Goal: Transaction & Acquisition: Purchase product/service

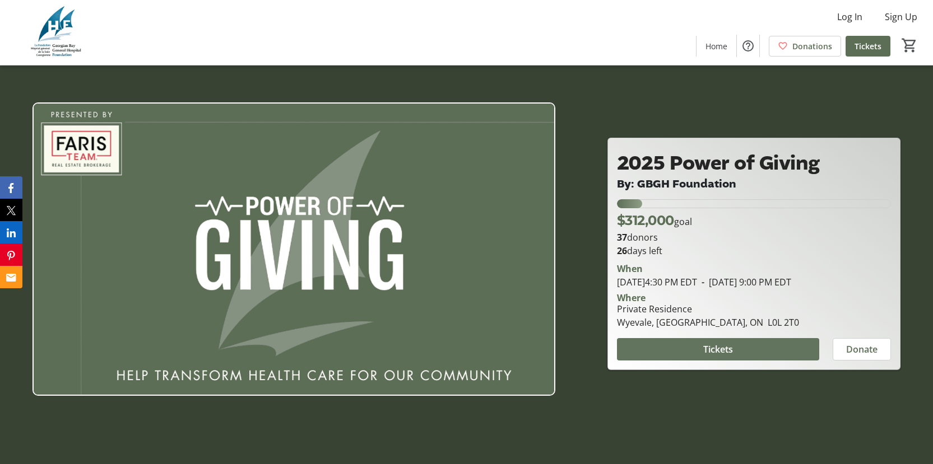
click at [719, 352] on span "Tickets" at bounding box center [718, 349] width 30 height 13
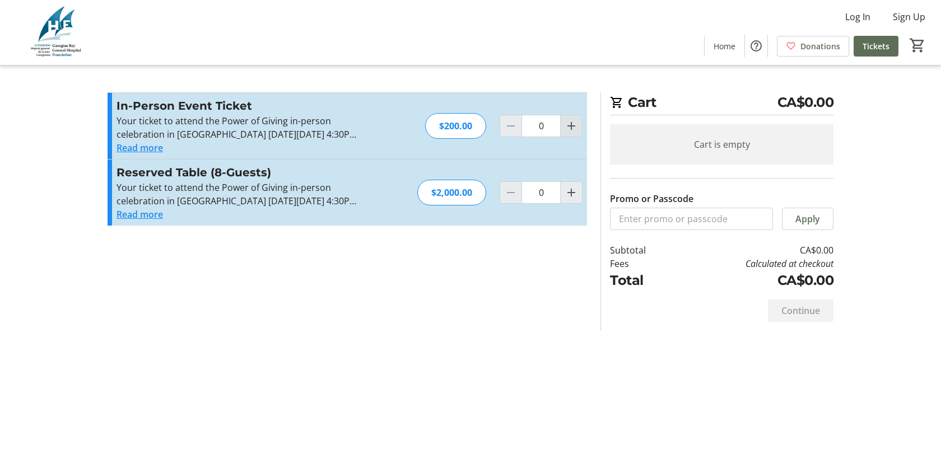
click at [571, 121] on mat-icon "Increment by one" at bounding box center [571, 125] width 13 height 13
click at [571, 123] on mat-icon "Increment by one" at bounding box center [571, 125] width 13 height 13
type input "2"
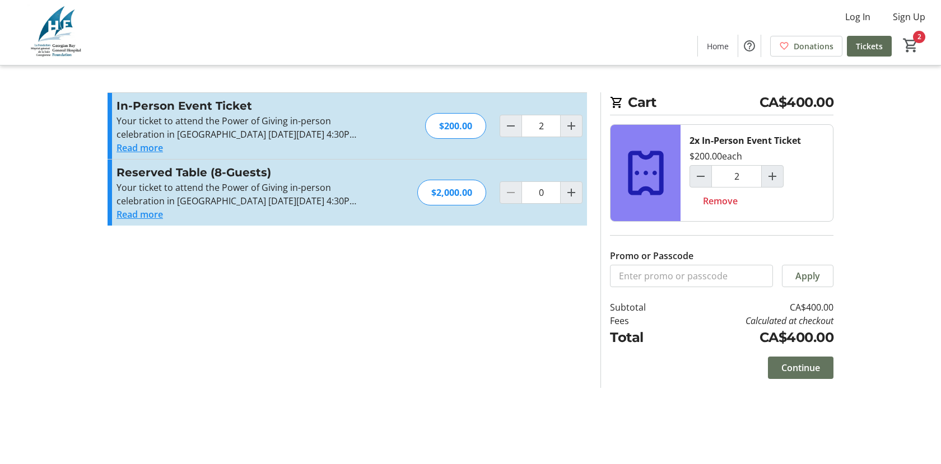
click at [787, 364] on span "Continue" at bounding box center [800, 367] width 39 height 13
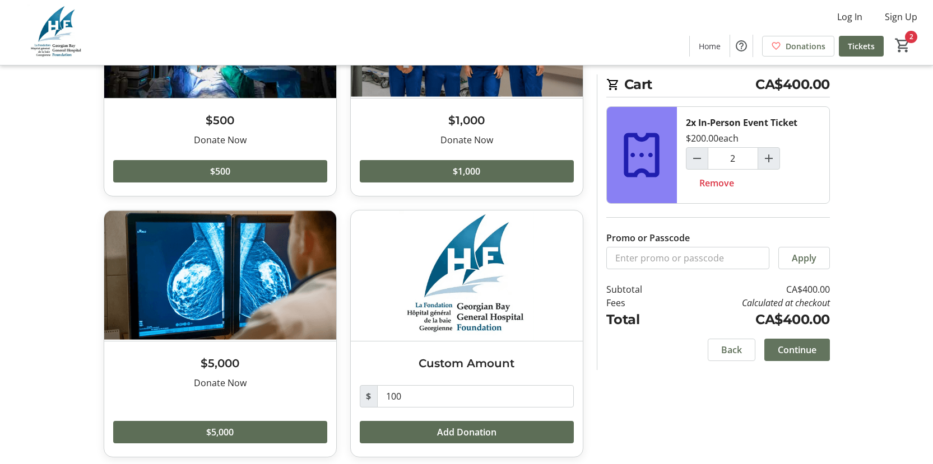
scroll to position [166, 0]
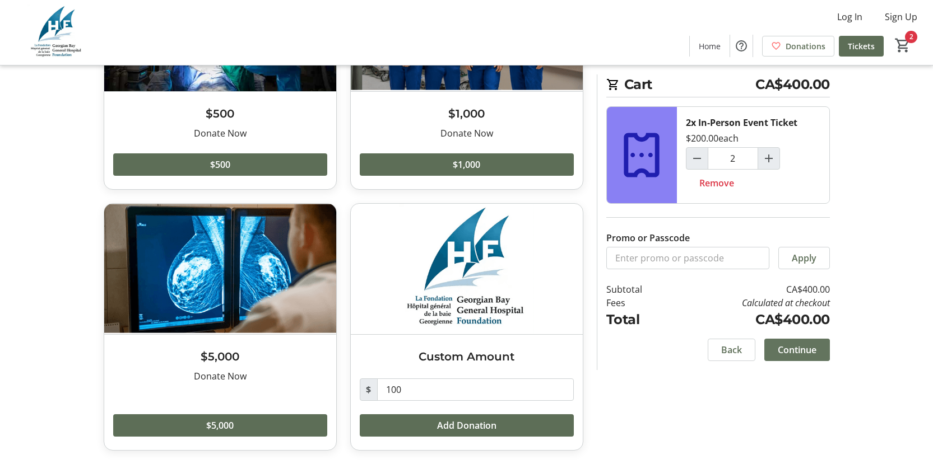
click at [789, 351] on span "Continue" at bounding box center [796, 349] width 39 height 13
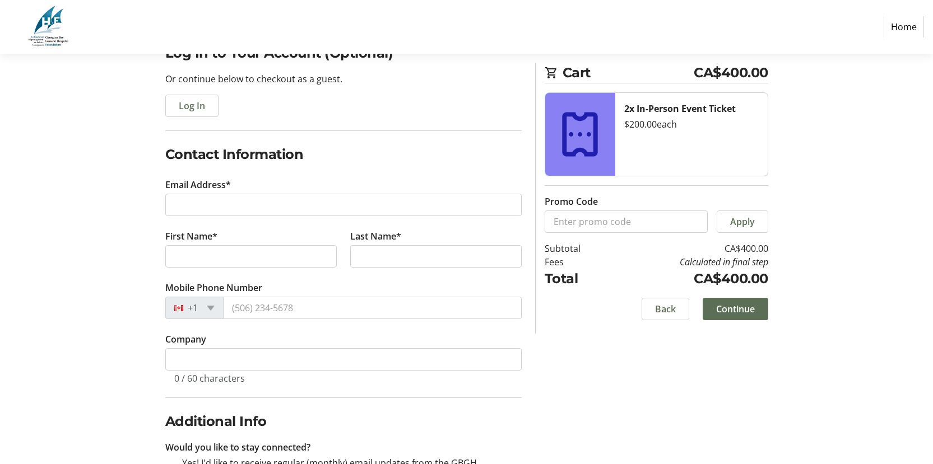
scroll to position [112, 0]
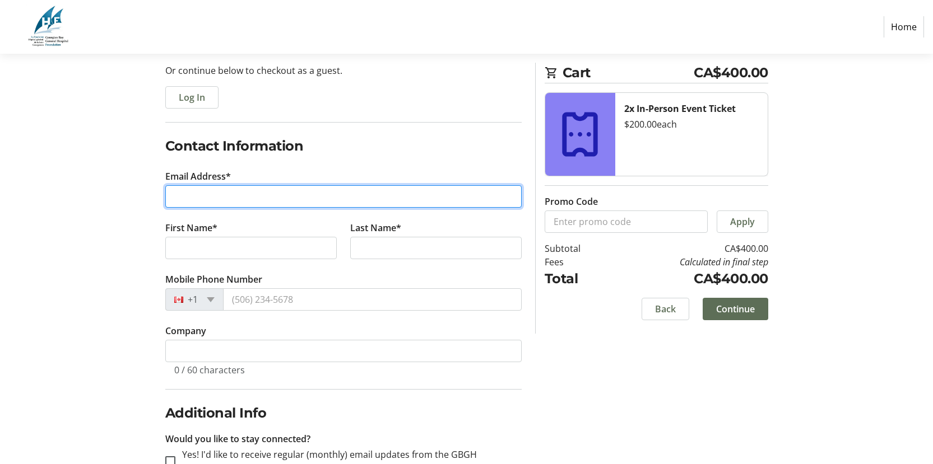
click at [220, 193] on input "Email Address*" at bounding box center [343, 196] width 356 height 22
type input "[EMAIL_ADDRESS][DOMAIN_NAME]"
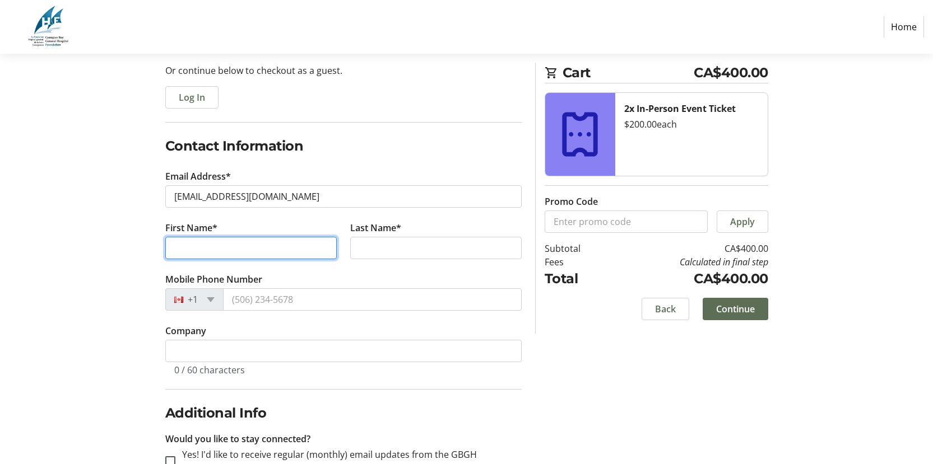
type input "[PERSON_NAME]"
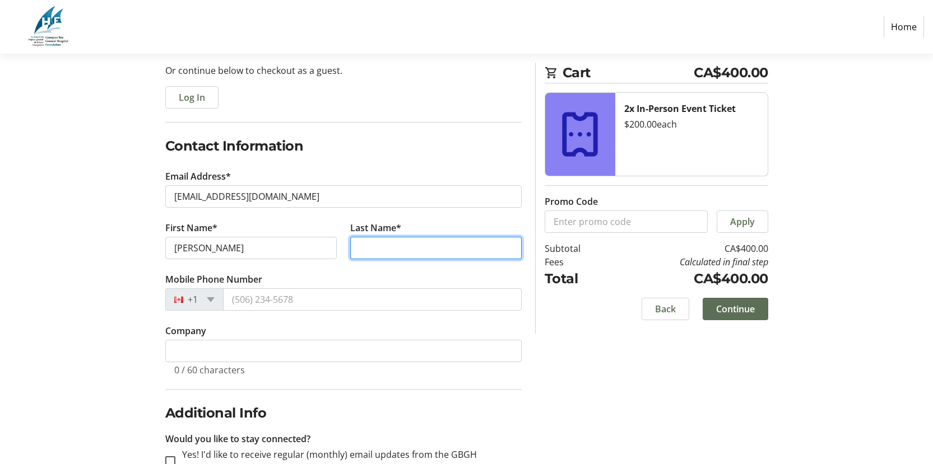
type input "[PERSON_NAME]"
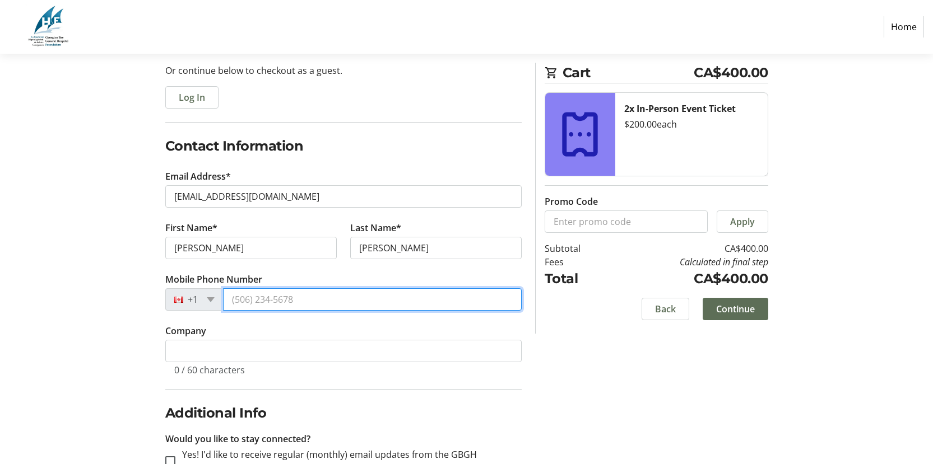
type input "[PHONE_NUMBER]"
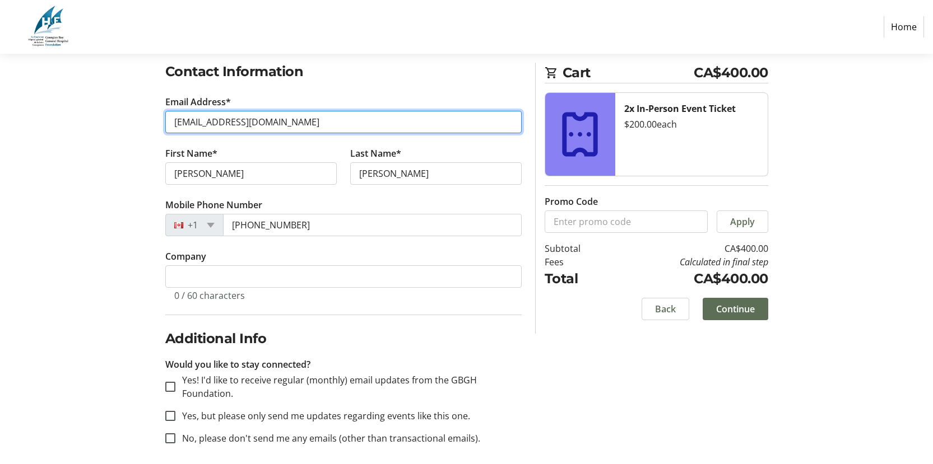
scroll to position [194, 0]
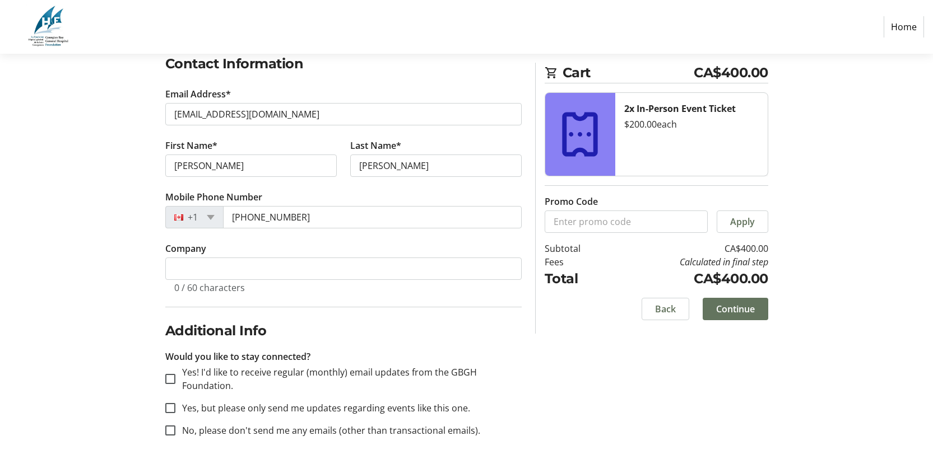
click at [751, 308] on span "Continue" at bounding box center [735, 308] width 39 height 13
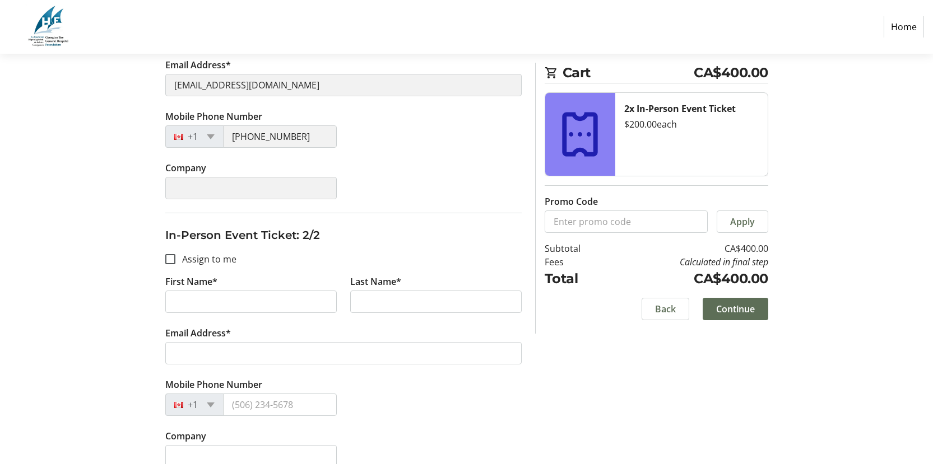
scroll to position [275, 0]
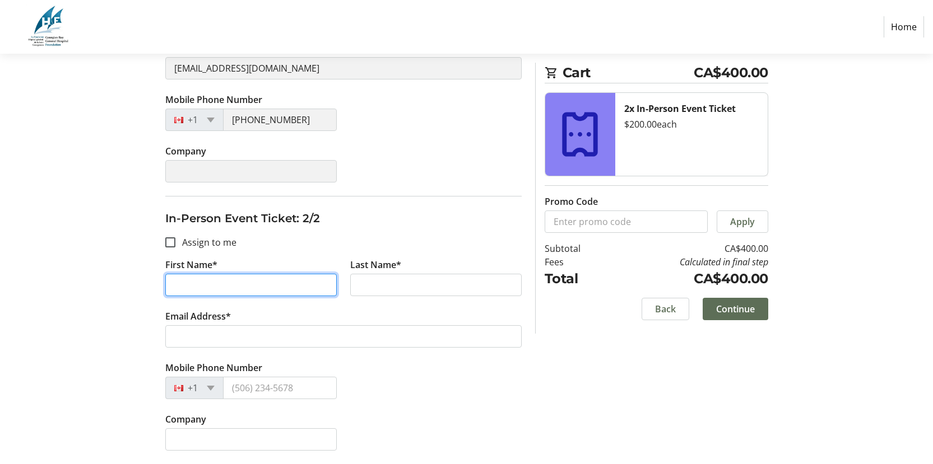
click at [265, 292] on input "First Name*" at bounding box center [250, 285] width 171 height 22
type input "[PERSON_NAME]"
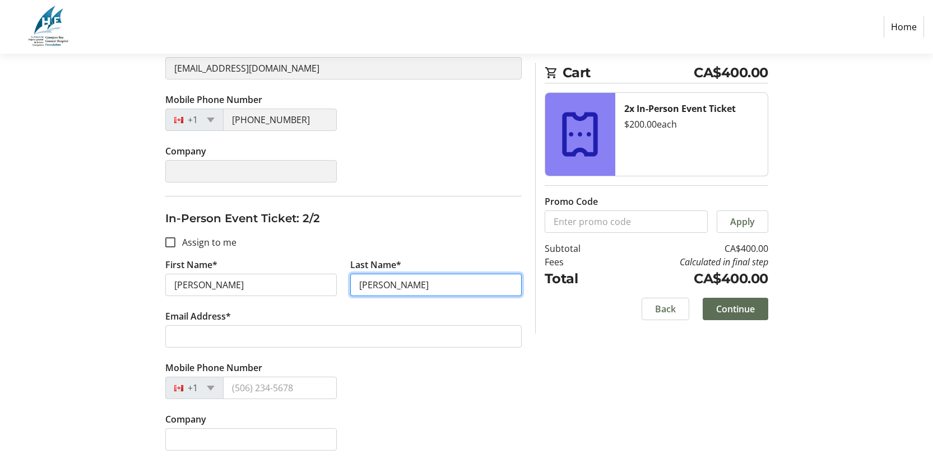
type input "[PERSON_NAME]"
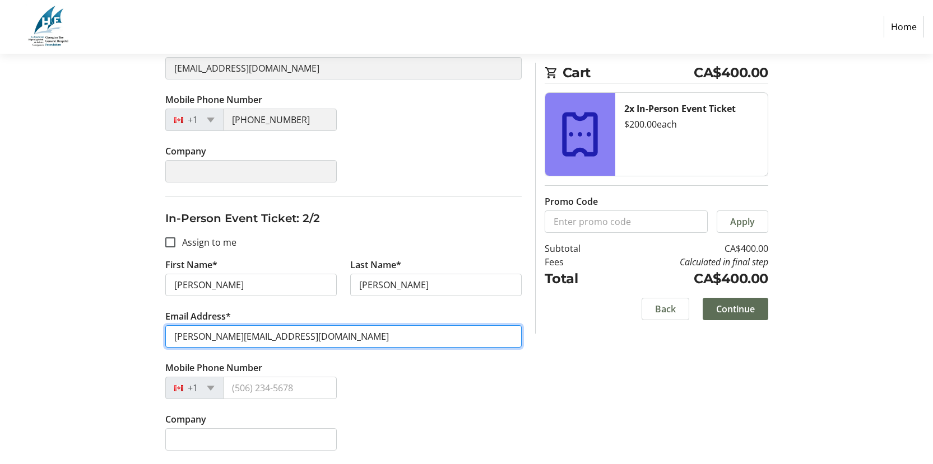
type input "[PERSON_NAME][EMAIL_ADDRESS][DOMAIN_NAME]"
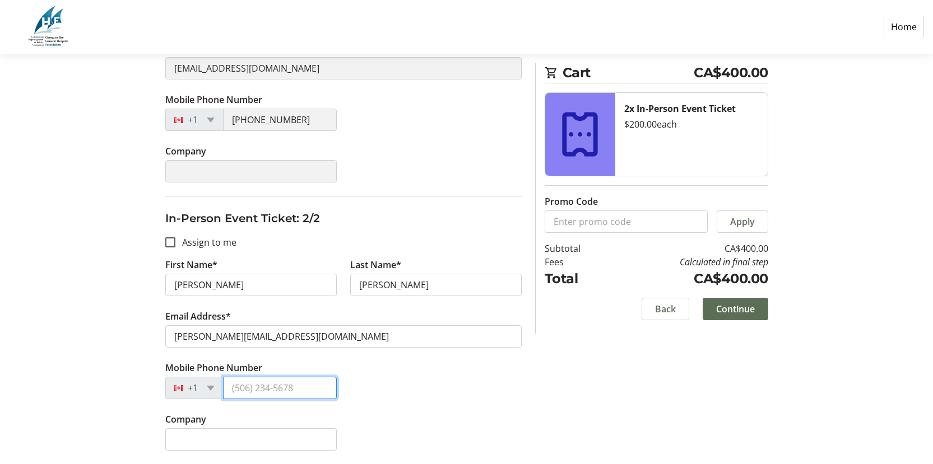
click at [245, 386] on input "Mobile Phone Number" at bounding box center [280, 388] width 114 height 22
type input "[PHONE_NUMBER]"
click at [729, 316] on span at bounding box center [735, 309] width 66 height 27
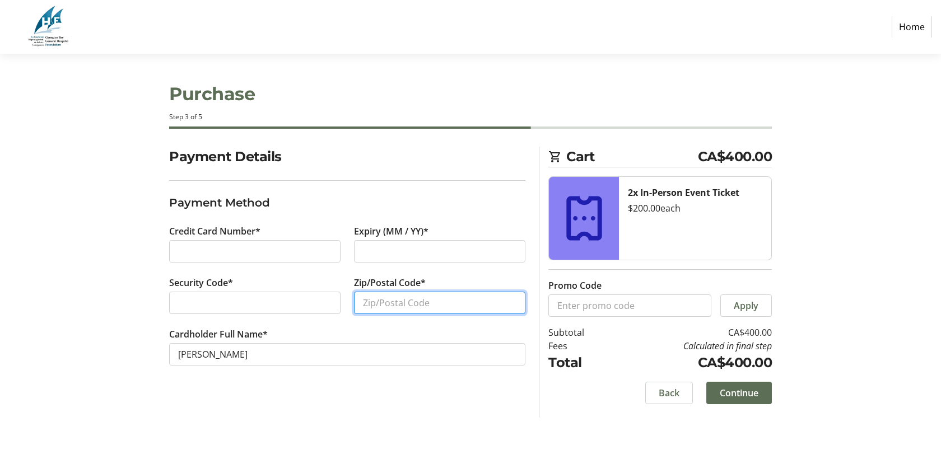
click at [395, 308] on input "Zip/Postal Code*" at bounding box center [439, 303] width 171 height 22
type input "L4R5A9"
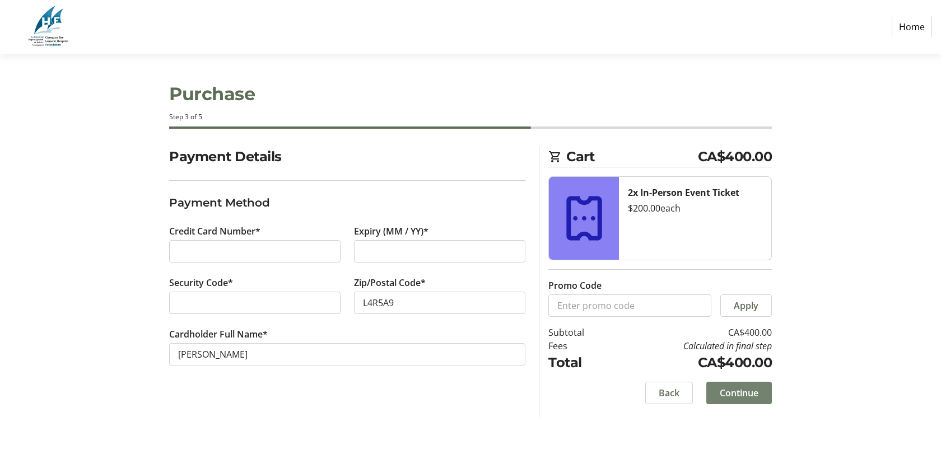
click at [748, 395] on span "Continue" at bounding box center [739, 392] width 39 height 13
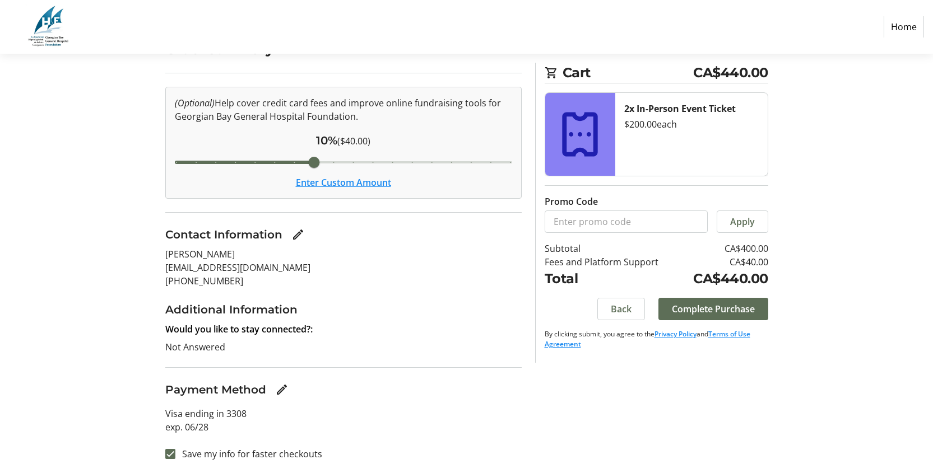
scroll to position [112, 0]
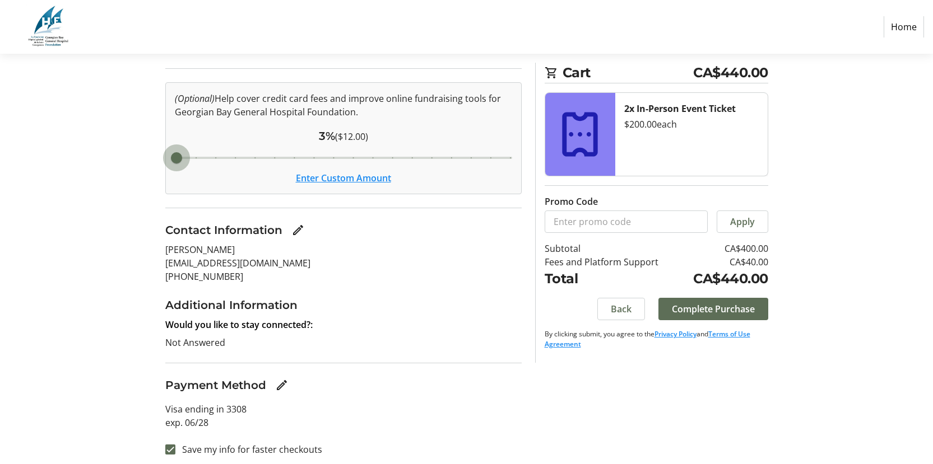
drag, startPoint x: 313, startPoint y: 160, endPoint x: 128, endPoint y: 163, distance: 184.9
type input "3"
click at [163, 164] on input "Cover fees percentage" at bounding box center [343, 158] width 361 height 25
drag, startPoint x: 185, startPoint y: 161, endPoint x: 125, endPoint y: 160, distance: 59.4
click at [163, 161] on input "Cover fees percentage" at bounding box center [343, 158] width 361 height 25
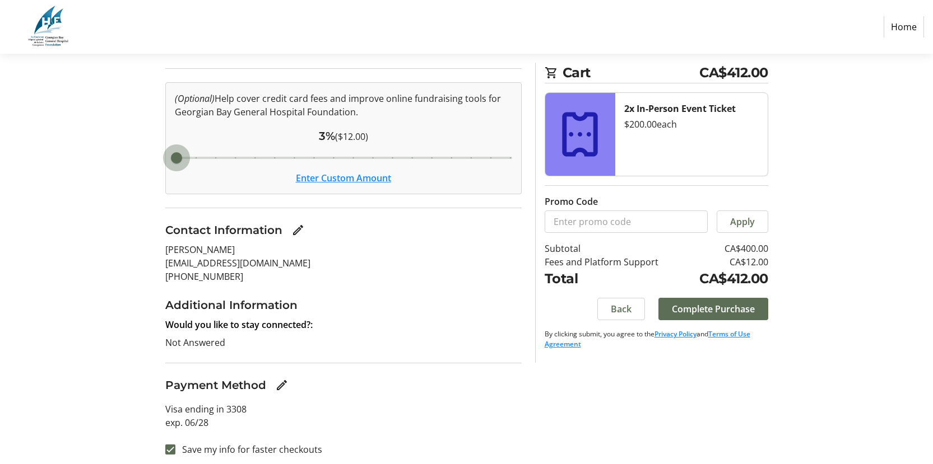
drag, startPoint x: 173, startPoint y: 156, endPoint x: 120, endPoint y: 157, distance: 53.2
click at [163, 157] on input "Cover fees percentage" at bounding box center [343, 158] width 361 height 25
click at [698, 304] on span "Complete Purchase" at bounding box center [713, 308] width 83 height 13
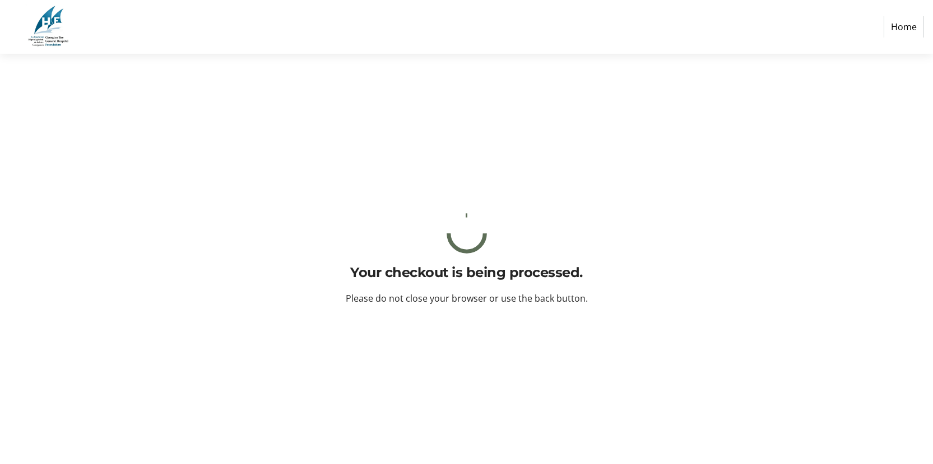
scroll to position [0, 0]
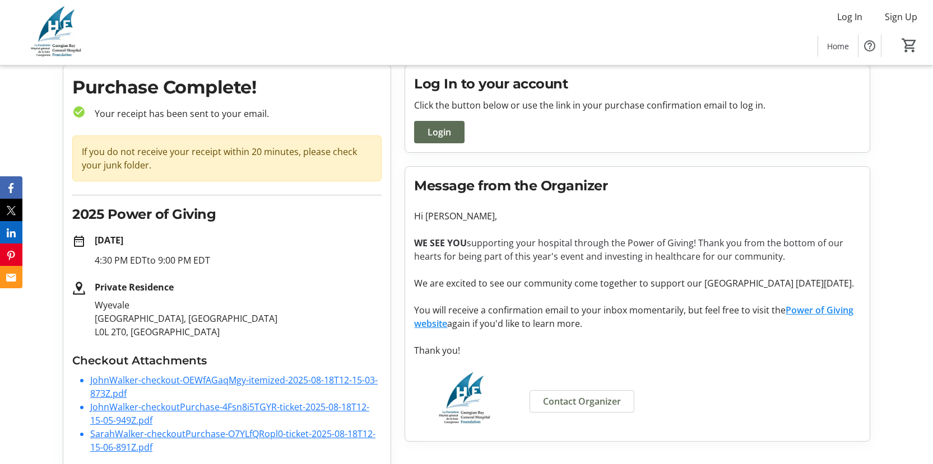
scroll to position [55, 0]
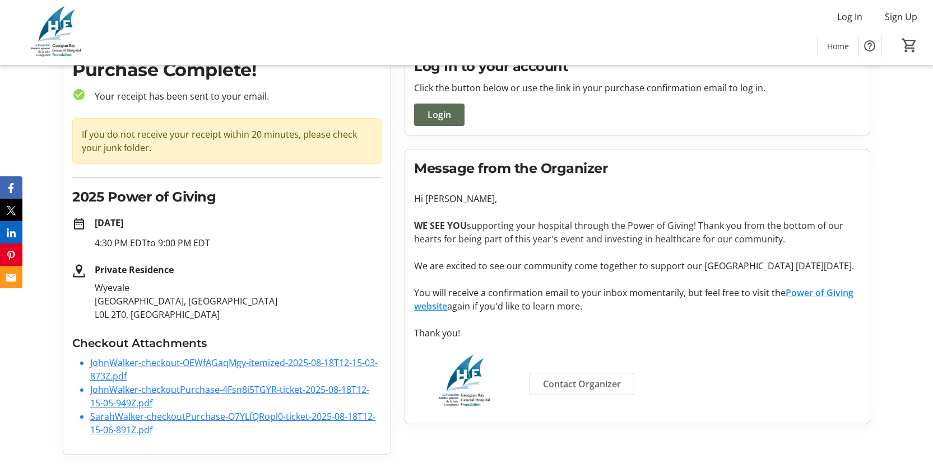
click at [305, 359] on link "JohnWalker-checkout-OEWfAGaqMgy-itemized-2025-08-18T12-15-03-873Z.pdf" at bounding box center [233, 370] width 287 height 26
click at [127, 389] on link "JohnWalker-checkoutPurchase-4Fsn8i5TGYR-ticket-2025-08-18T12-15-05-949Z.pdf" at bounding box center [229, 397] width 279 height 26
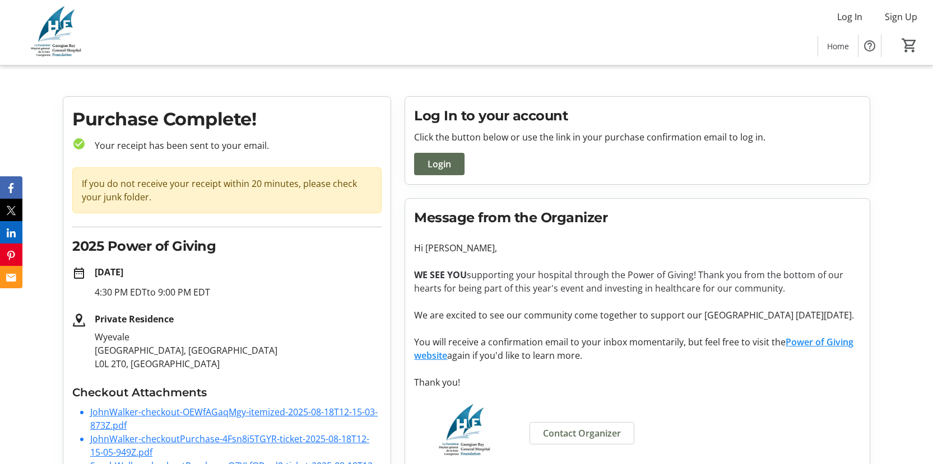
scroll to position [0, 0]
